Goal: Check status: Check status

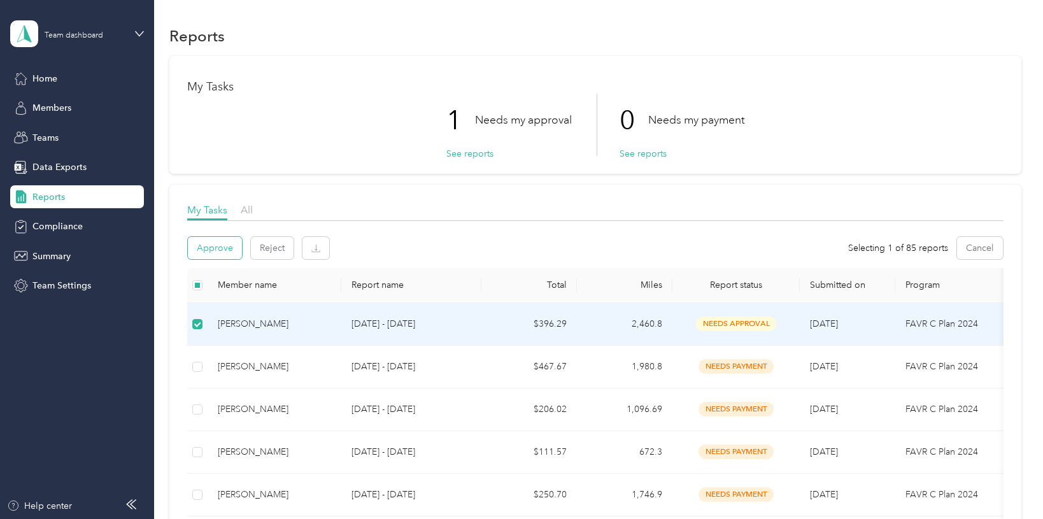
click at [208, 250] on button "Approve" at bounding box center [215, 248] width 54 height 22
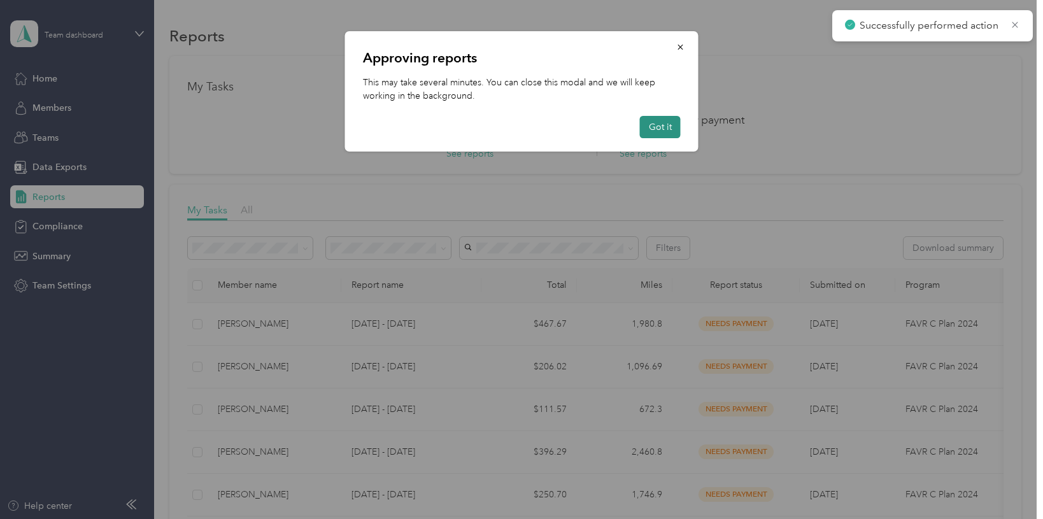
click at [649, 132] on button "Got it" at bounding box center [660, 127] width 41 height 22
